Goal: Information Seeking & Learning: Learn about a topic

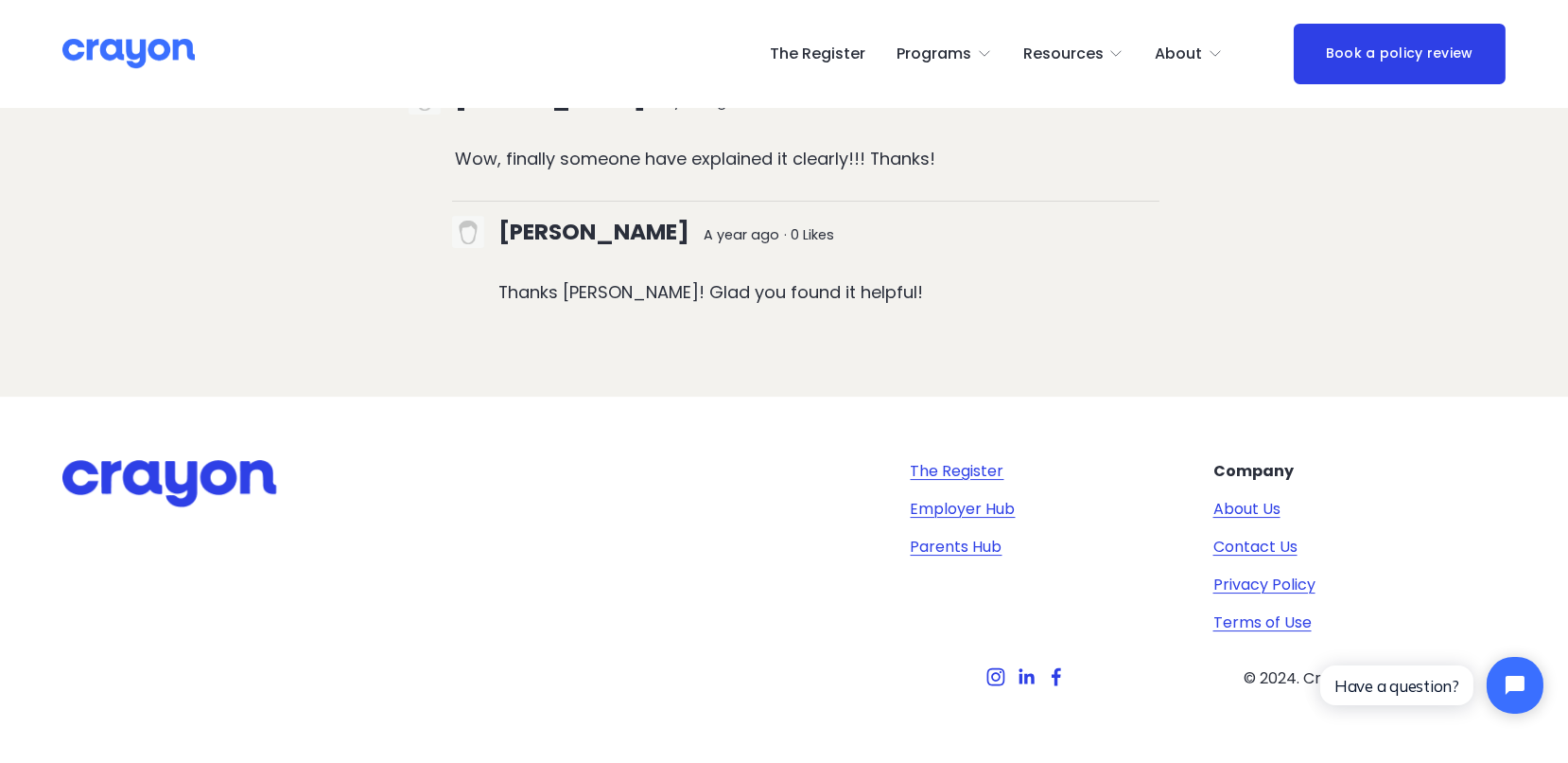
scroll to position [15998, 0]
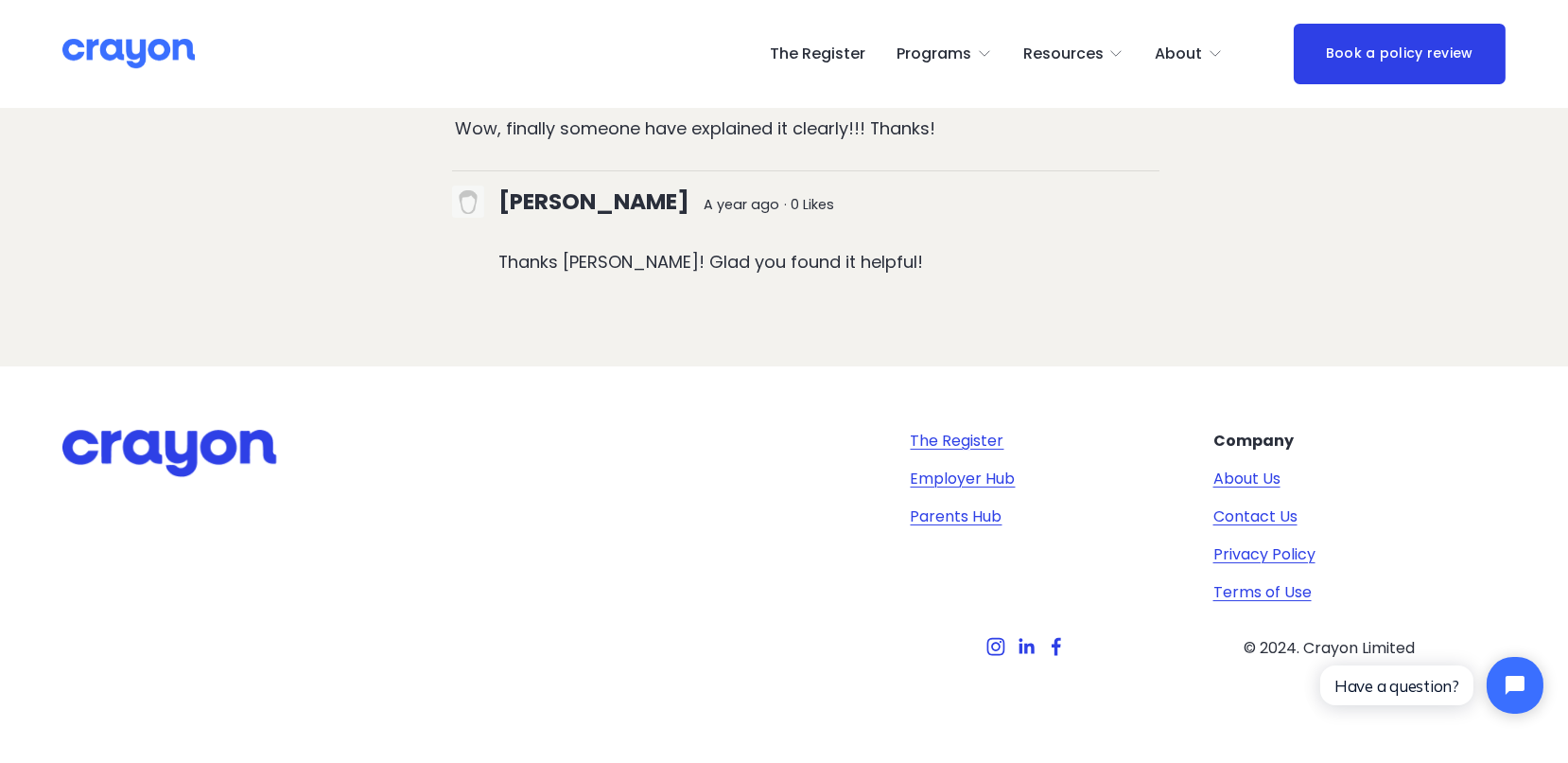
click at [0, 0] on span "Parent Hub" at bounding box center [0, 0] width 0 height 0
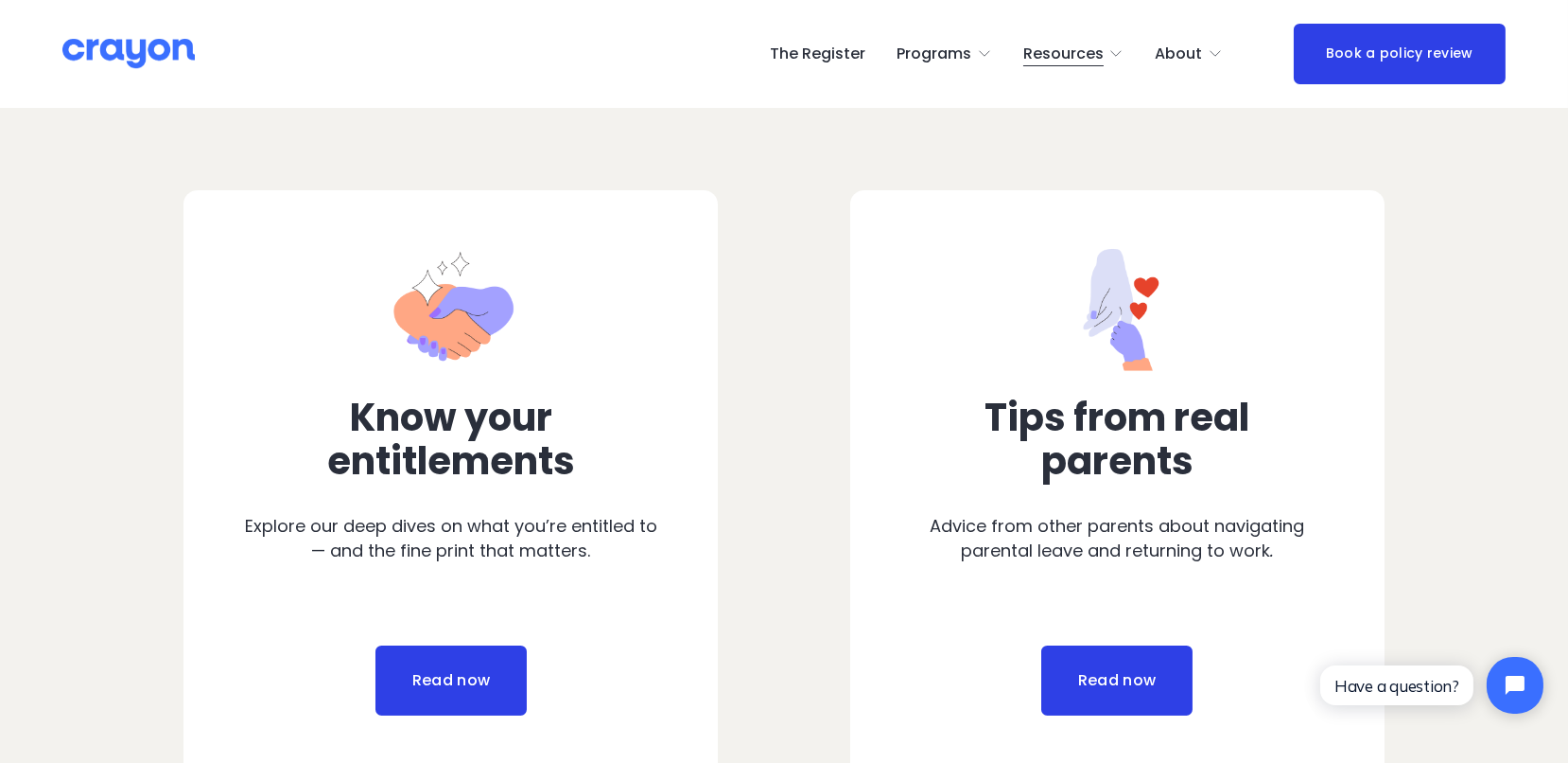
scroll to position [945, 0]
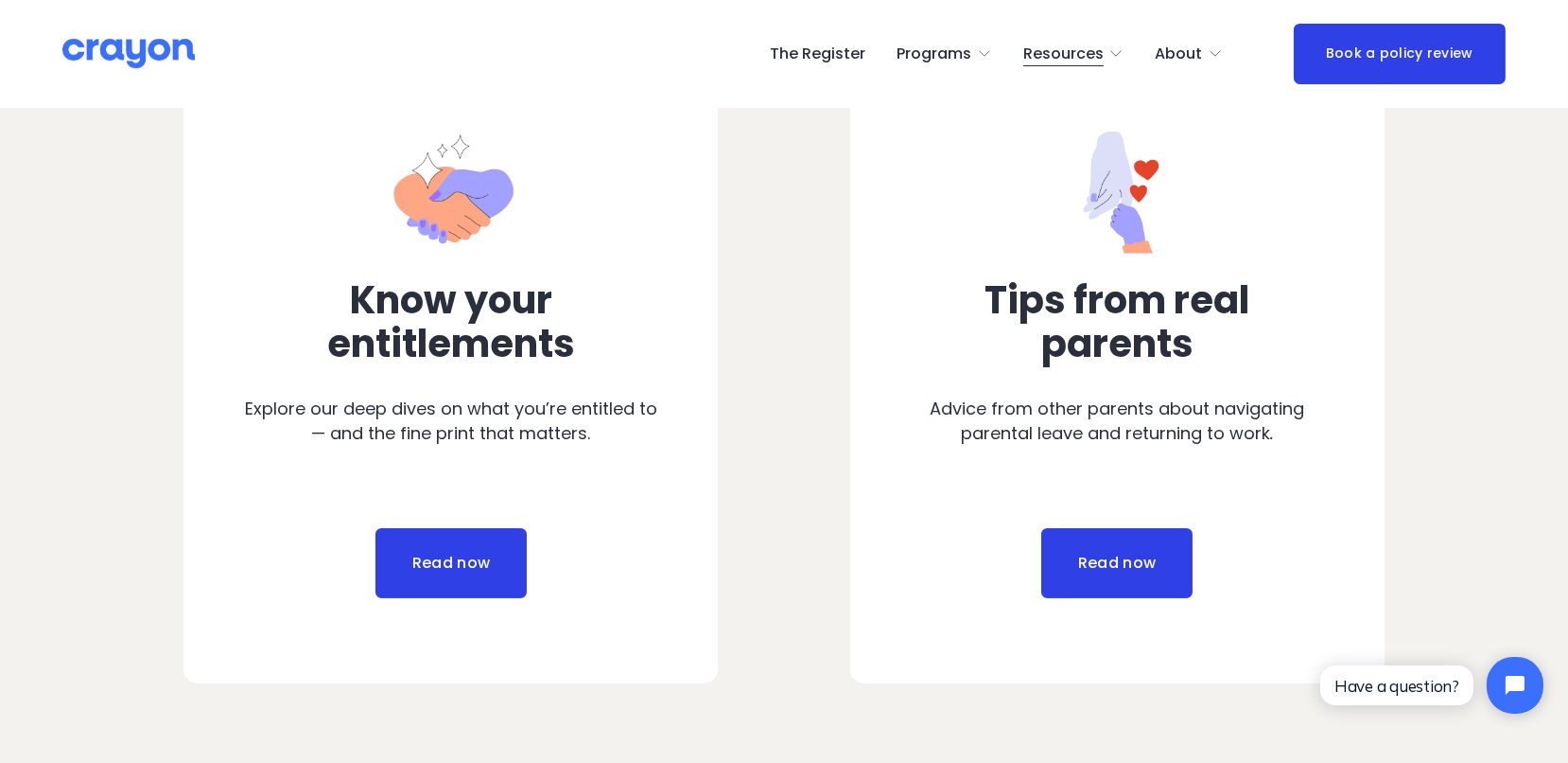
click at [1136, 571] on link "Read now" at bounding box center [1117, 563] width 152 height 70
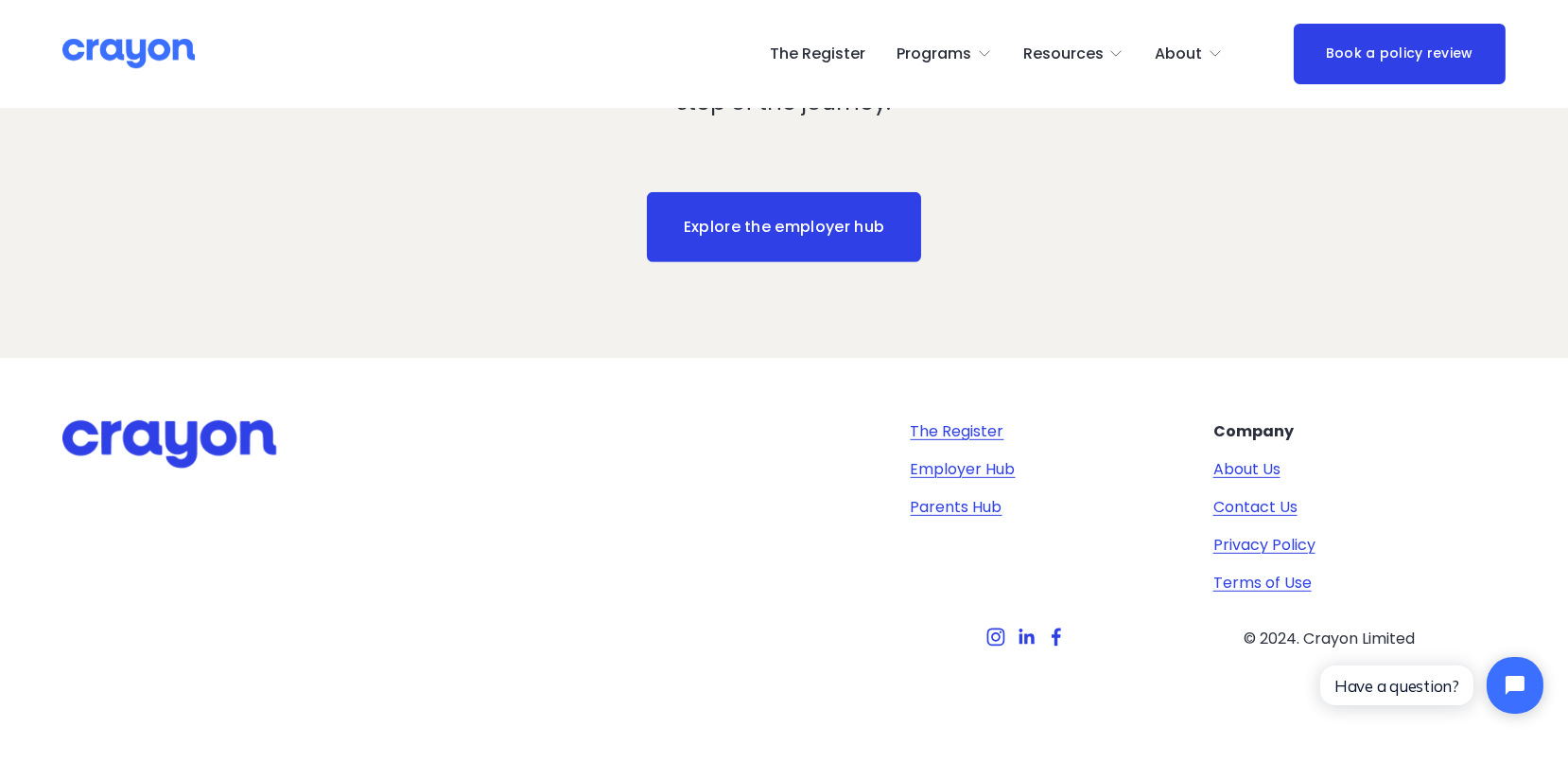
scroll to position [2614, 0]
